Goal: Task Accomplishment & Management: Manage account settings

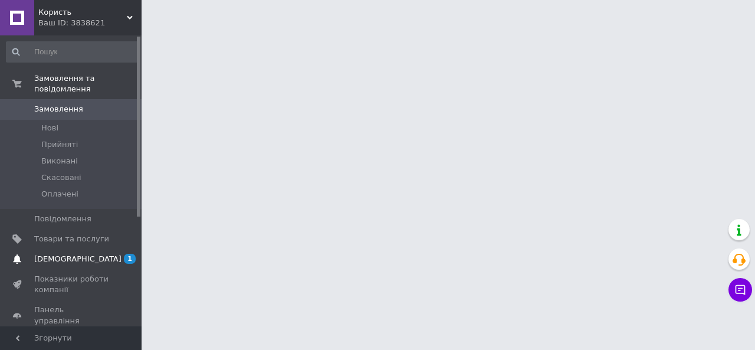
click at [94, 254] on span "[DEMOGRAPHIC_DATA]" at bounding box center [71, 259] width 75 height 11
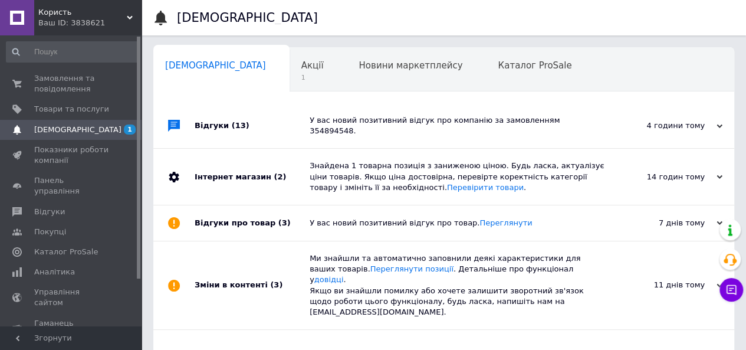
scroll to position [0, 4]
click at [426, 111] on div "У вас новий позитивний відгук про компанію за замовленням 354894548." at bounding box center [457, 125] width 295 height 45
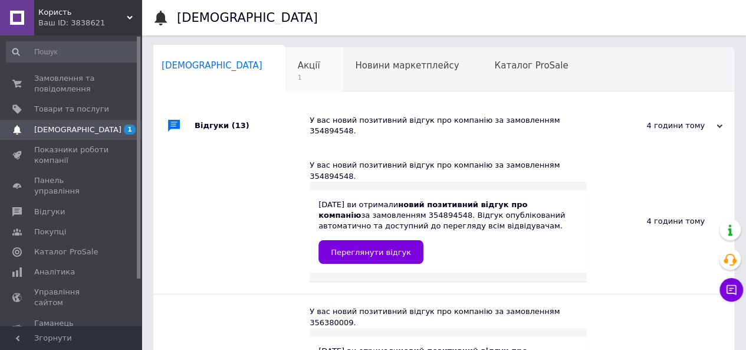
click at [286, 63] on div "Акції 1" at bounding box center [315, 70] width 58 height 45
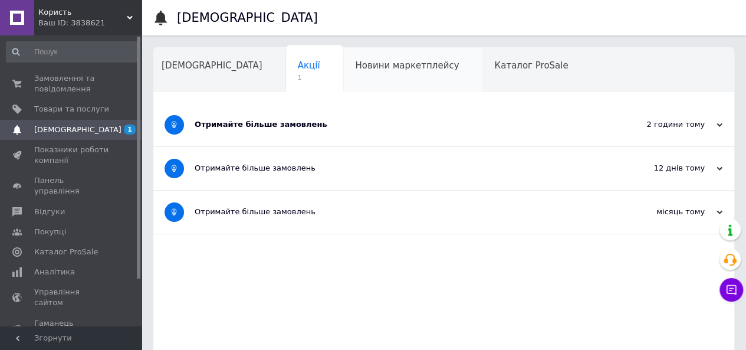
drag, startPoint x: 353, startPoint y: 114, endPoint x: 395, endPoint y: 76, distance: 56.4
click at [355, 117] on div "Отримайте більше замовлень" at bounding box center [400, 124] width 410 height 43
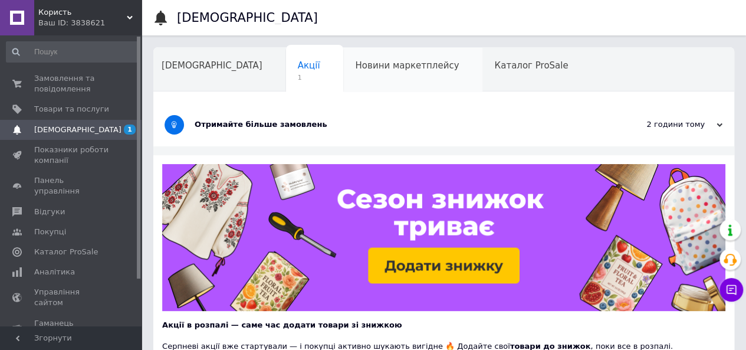
click at [393, 74] on div "Новини маркетплейсу" at bounding box center [412, 70] width 139 height 45
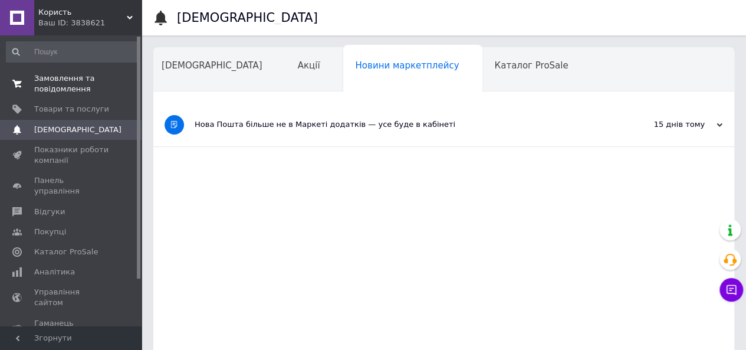
click at [66, 89] on span "Замовлення та повідомлення" at bounding box center [71, 83] width 75 height 21
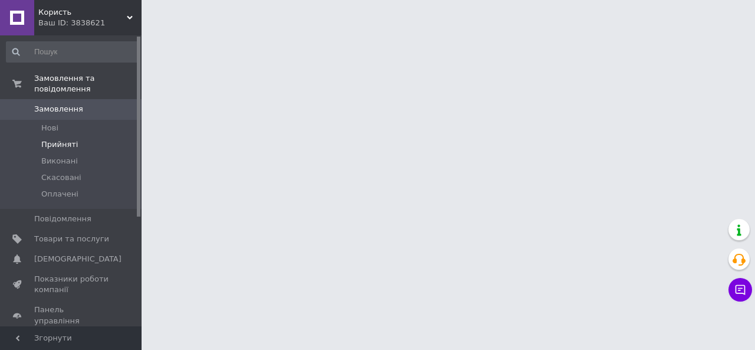
click at [72, 139] on span "Прийняті" at bounding box center [59, 144] width 37 height 11
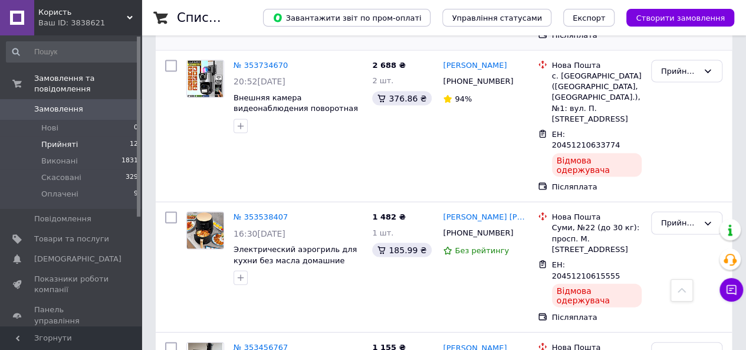
scroll to position [1238, 0]
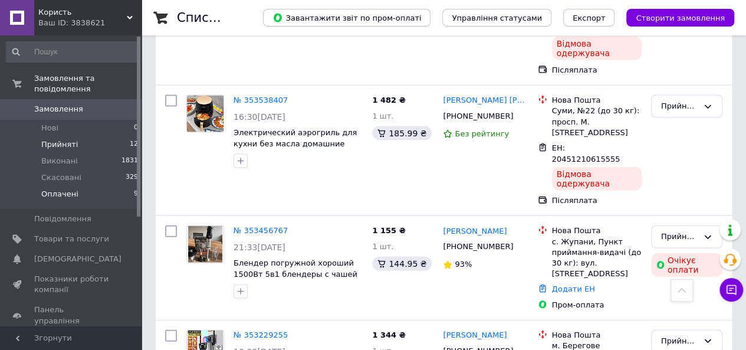
click at [83, 188] on li "Оплачені 9" at bounding box center [72, 197] width 145 height 22
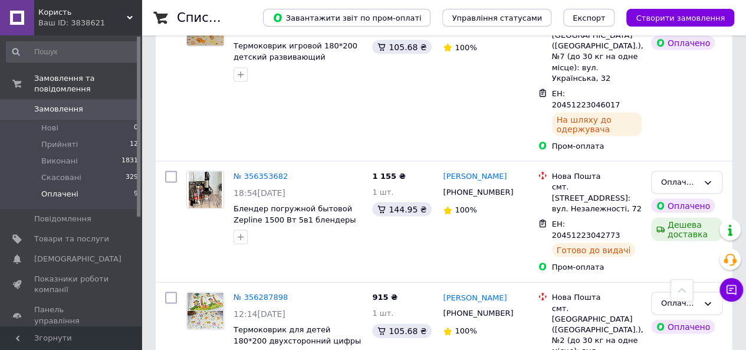
scroll to position [1092, 0]
click at [97, 136] on li "Прийняті 12" at bounding box center [72, 144] width 145 height 17
